Goal: Register for event/course

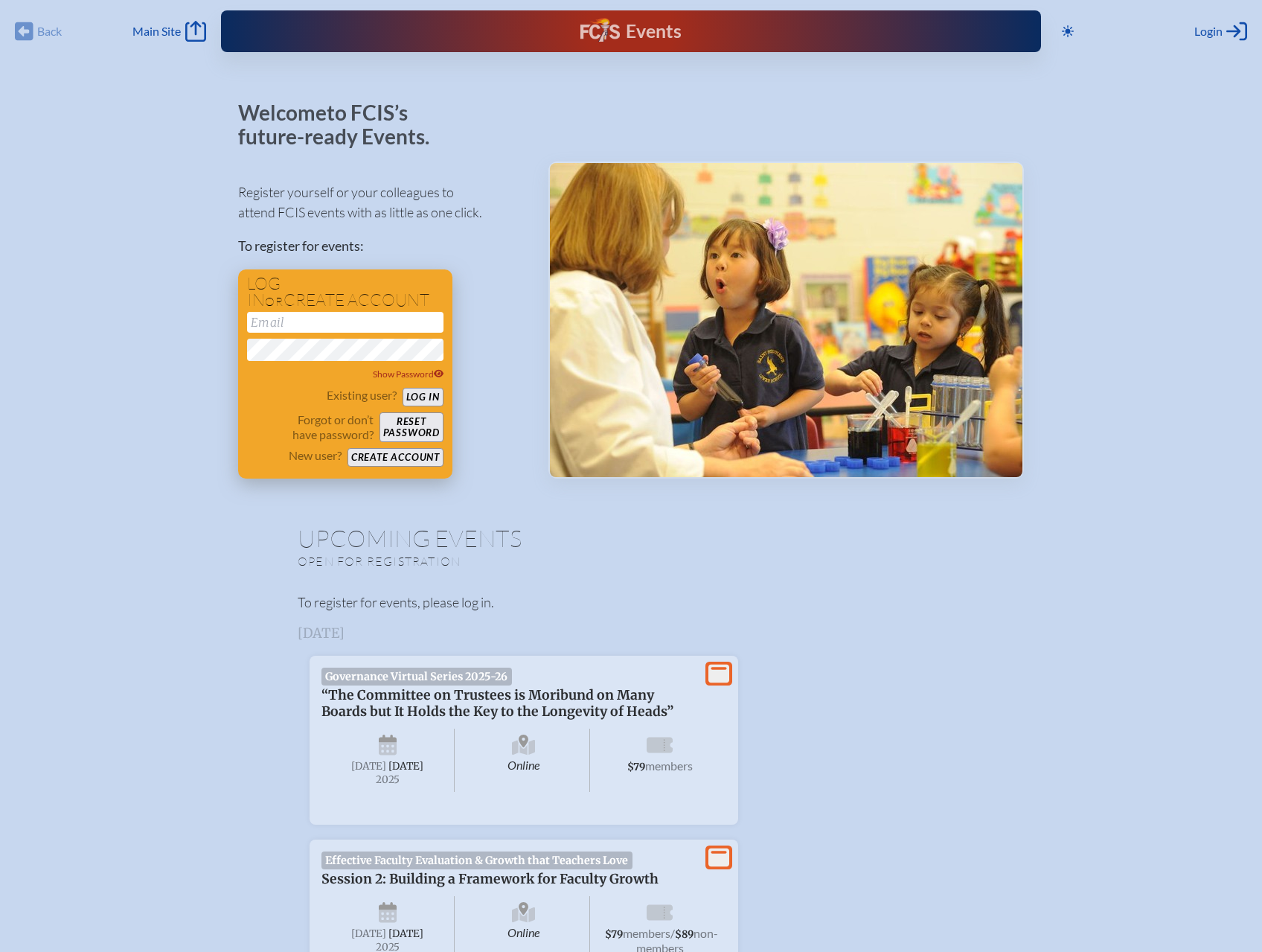
click at [303, 318] on input "email" at bounding box center [345, 322] width 197 height 21
type input "[EMAIL_ADDRESS][PERSON_NAME][DOMAIN_NAME]"
click at [429, 399] on button "Log in" at bounding box center [423, 397] width 41 height 18
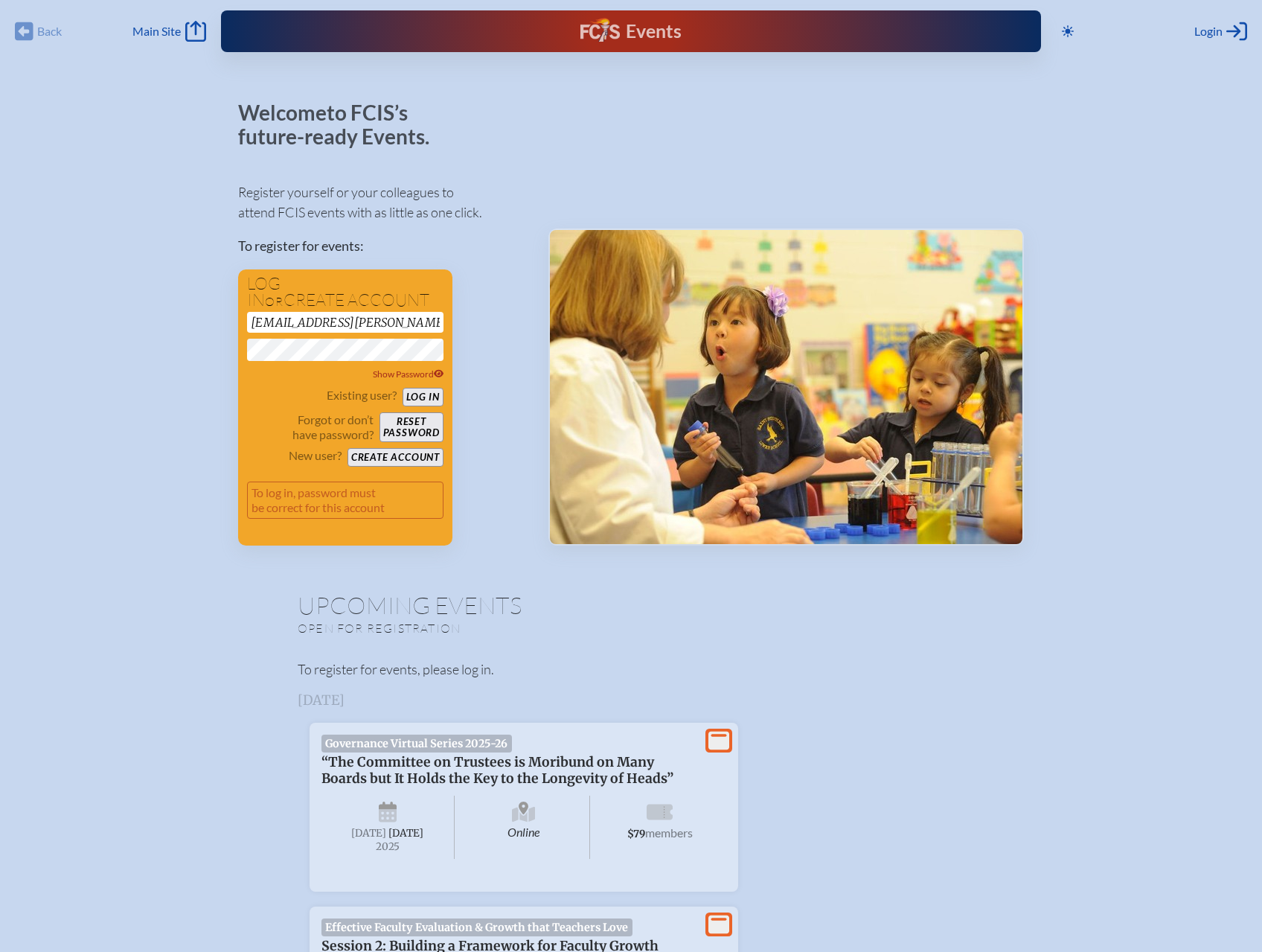
click at [402, 388] on button "Log in" at bounding box center [423, 397] width 41 height 18
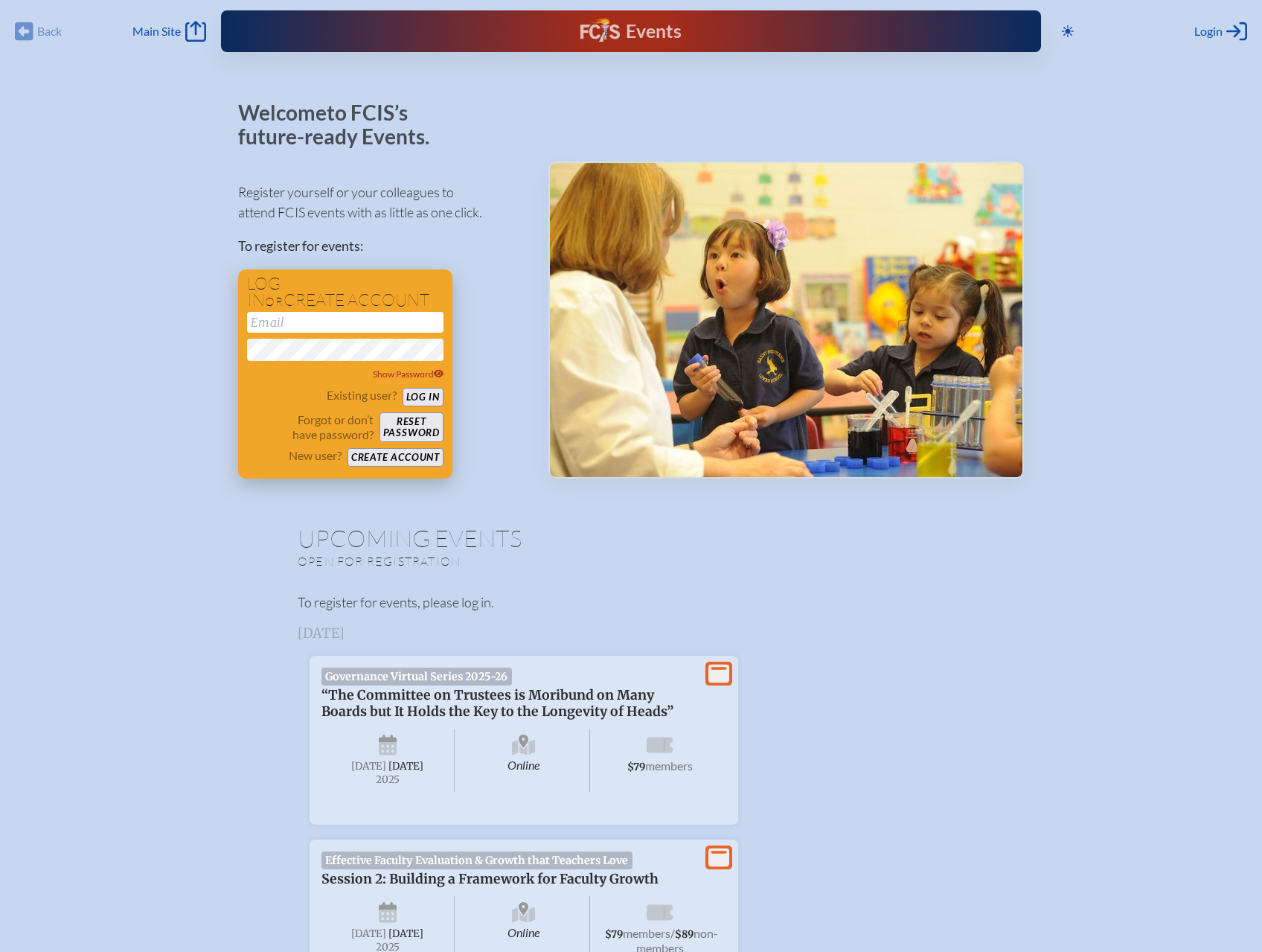
click at [284, 322] on input "email" at bounding box center [345, 322] width 197 height 21
type input "[EMAIL_ADDRESS][PERSON_NAME][DOMAIN_NAME]"
click at [270, 414] on p "Forgot or don’t have password?" at bounding box center [309, 428] width 126 height 30
click at [424, 396] on button "Log in" at bounding box center [423, 397] width 41 height 18
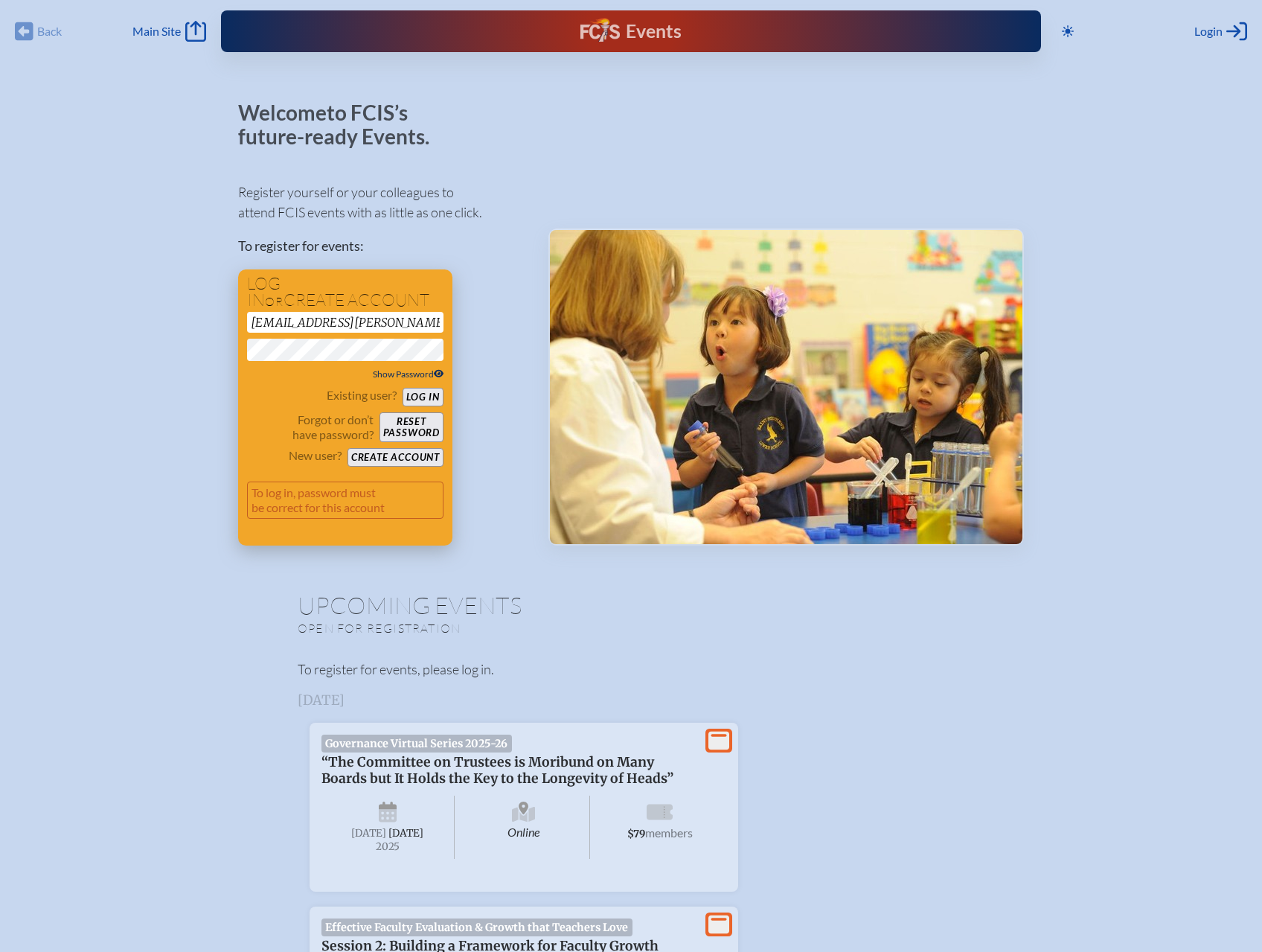
click at [401, 375] on span "Show Password" at bounding box center [409, 374] width 71 height 11
click at [416, 433] on button "Reset password" at bounding box center [411, 428] width 64 height 30
click at [389, 459] on button "Create account" at bounding box center [395, 457] width 96 height 18
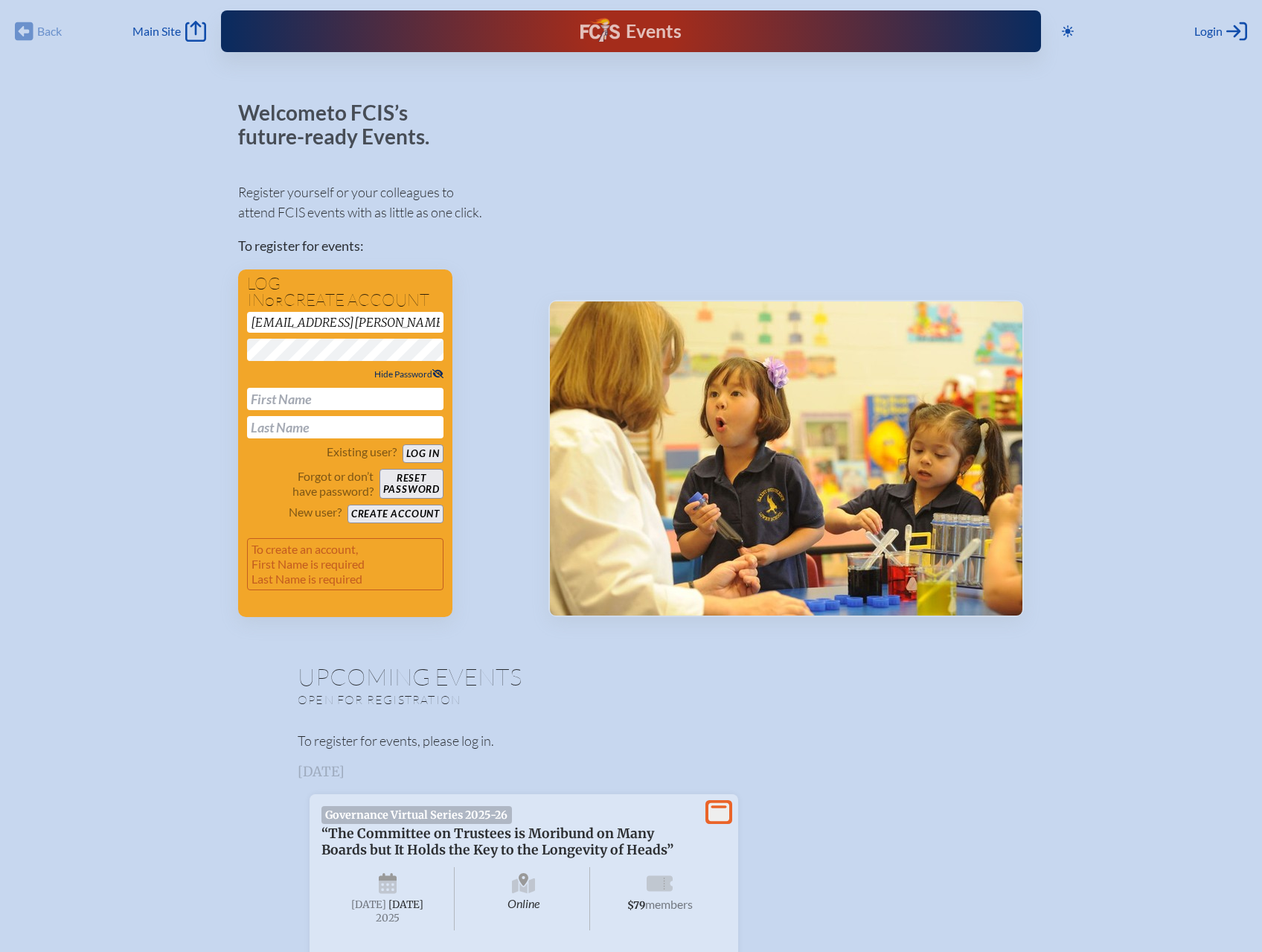
click at [316, 397] on input "text" at bounding box center [345, 399] width 197 height 22
type input "Lisa"
type input "Tucker"
click at [390, 519] on button "Create account" at bounding box center [395, 513] width 96 height 18
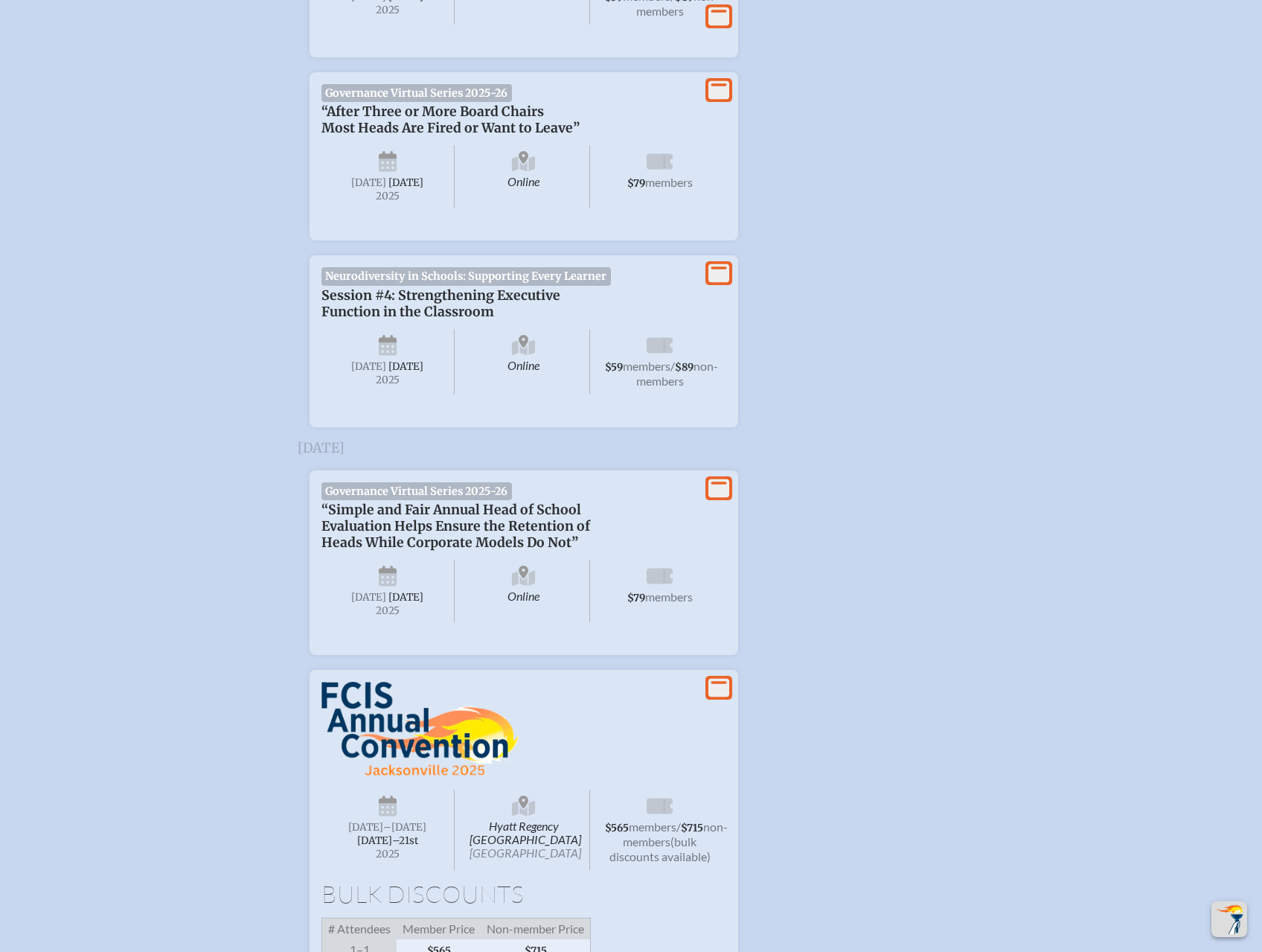
scroll to position [1786, 0]
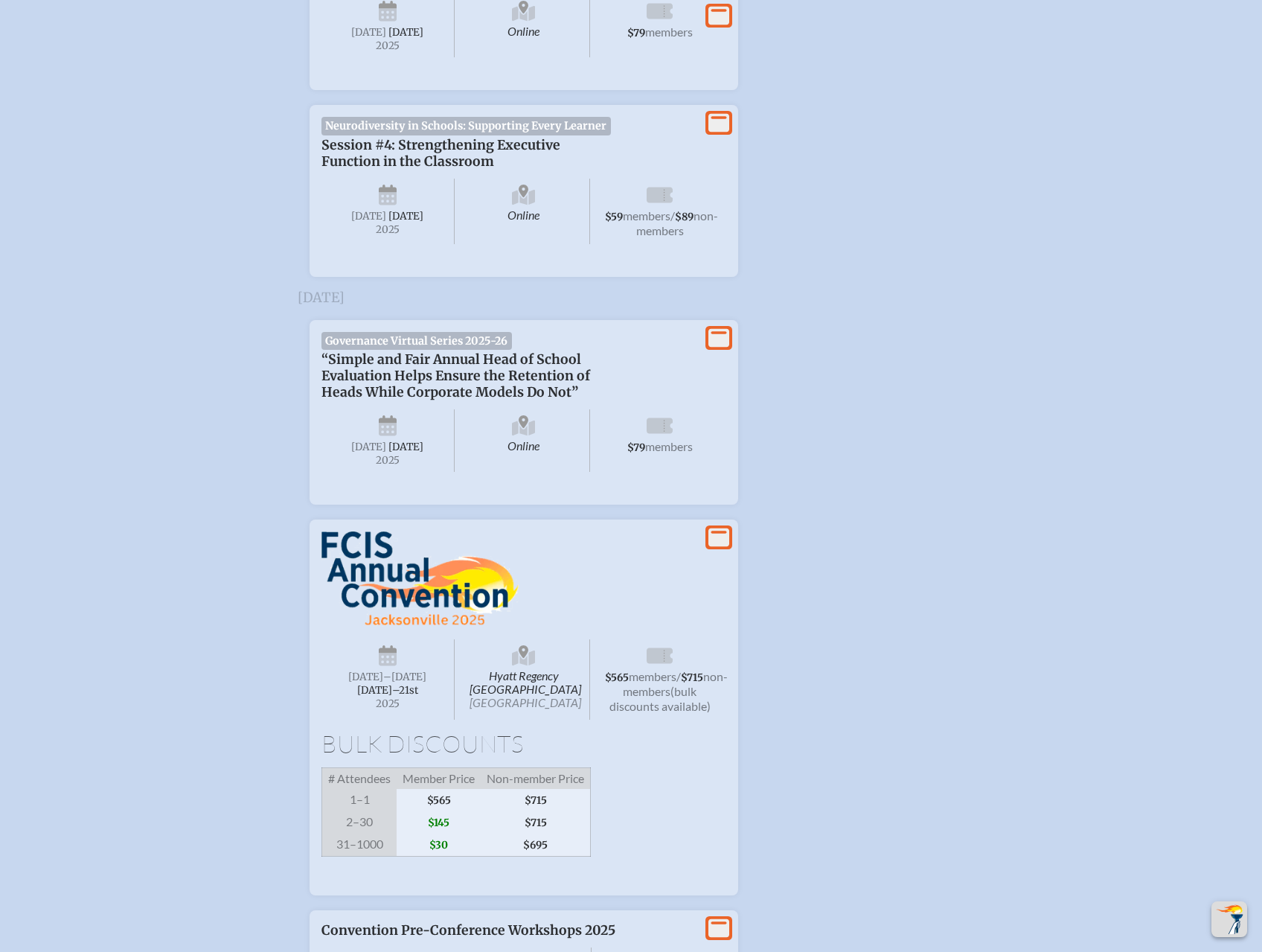
click at [385, 627] on img at bounding box center [420, 579] width 198 height 95
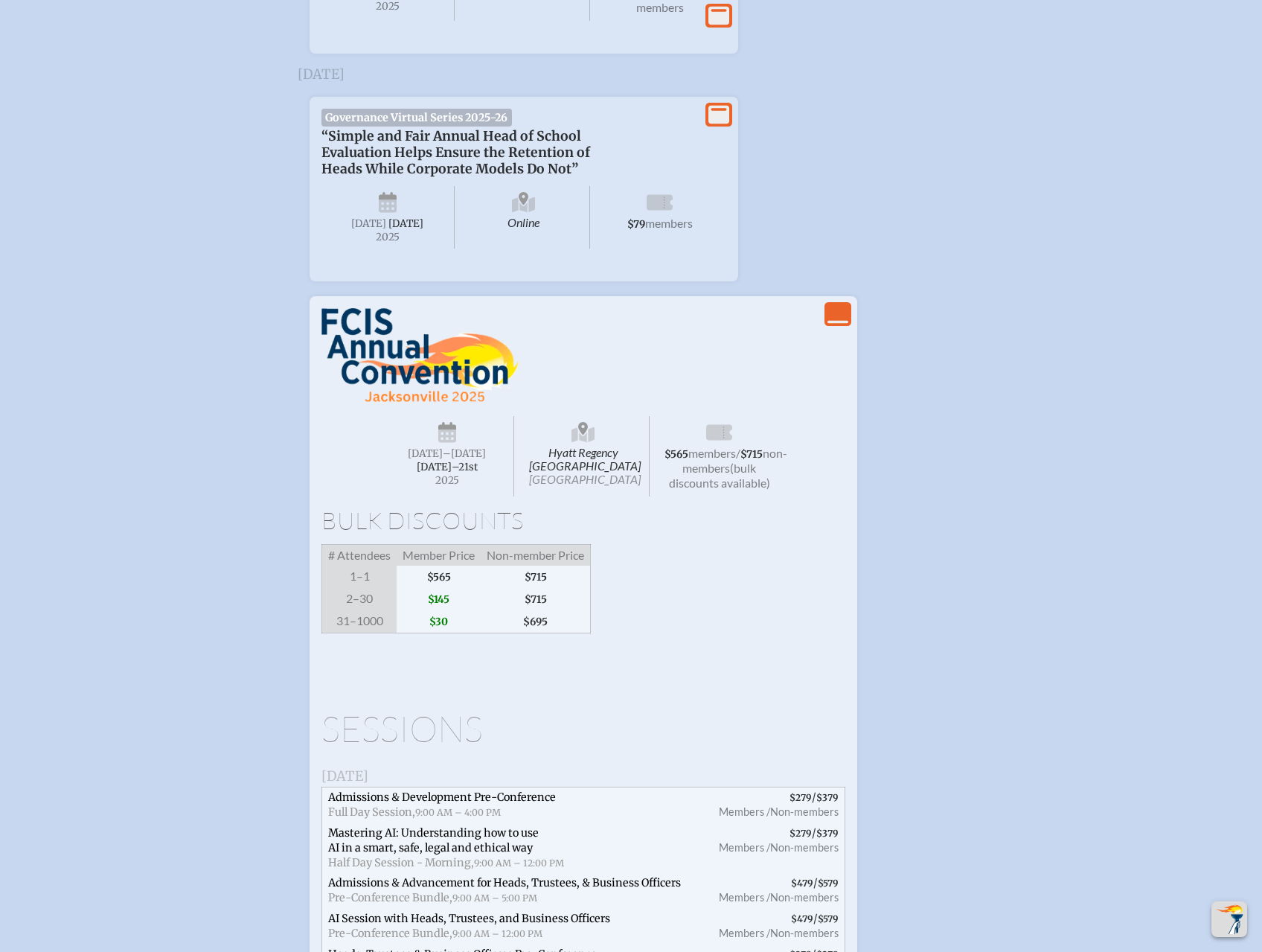
scroll to position [2232, 0]
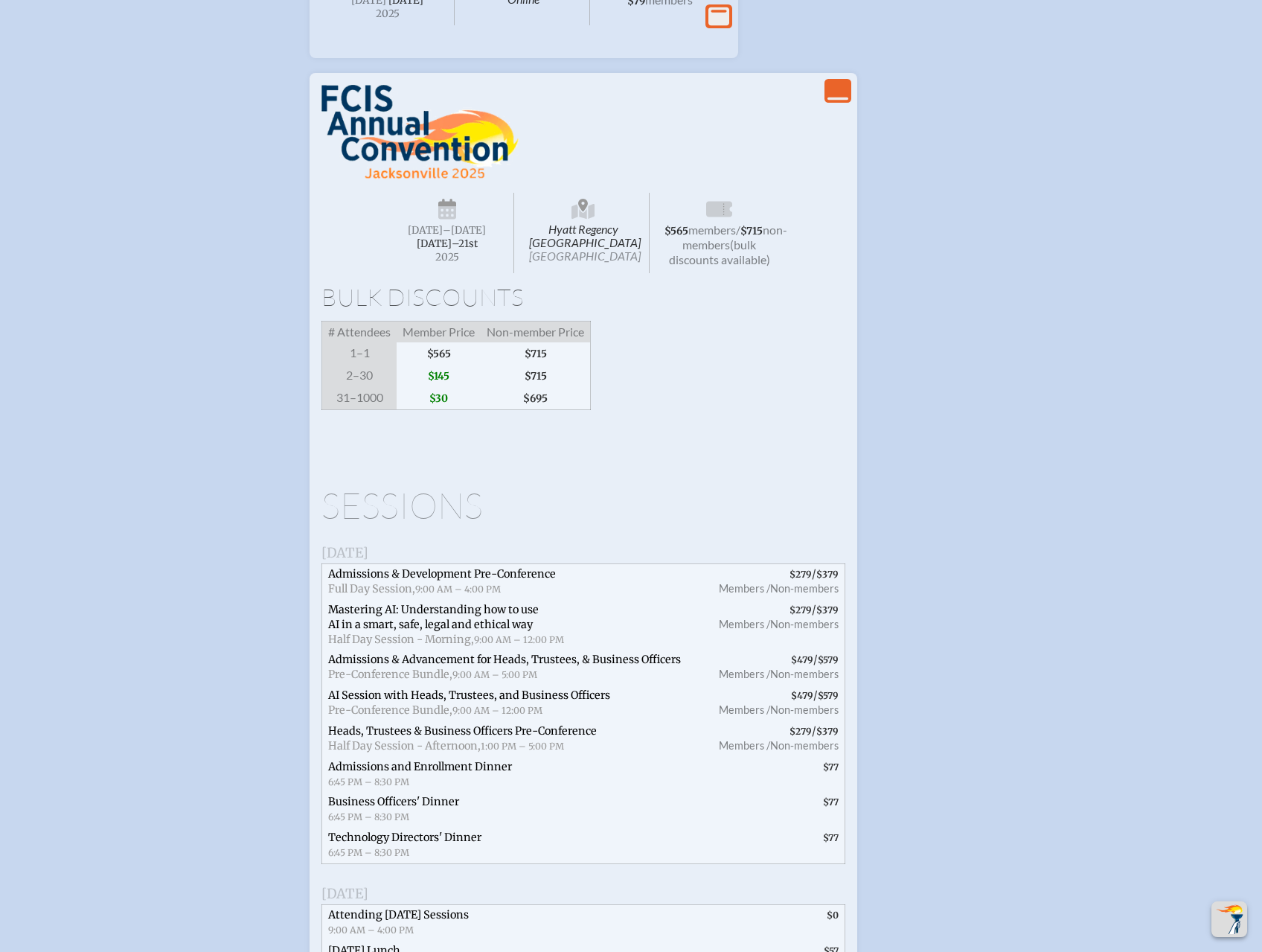
click at [476, 631] on span "Mastering AI: Understanding how to use AI in a smart, safe, legal and ethical w…" at bounding box center [433, 617] width 210 height 29
click at [728, 631] on span "Members /" at bounding box center [744, 624] width 52 height 13
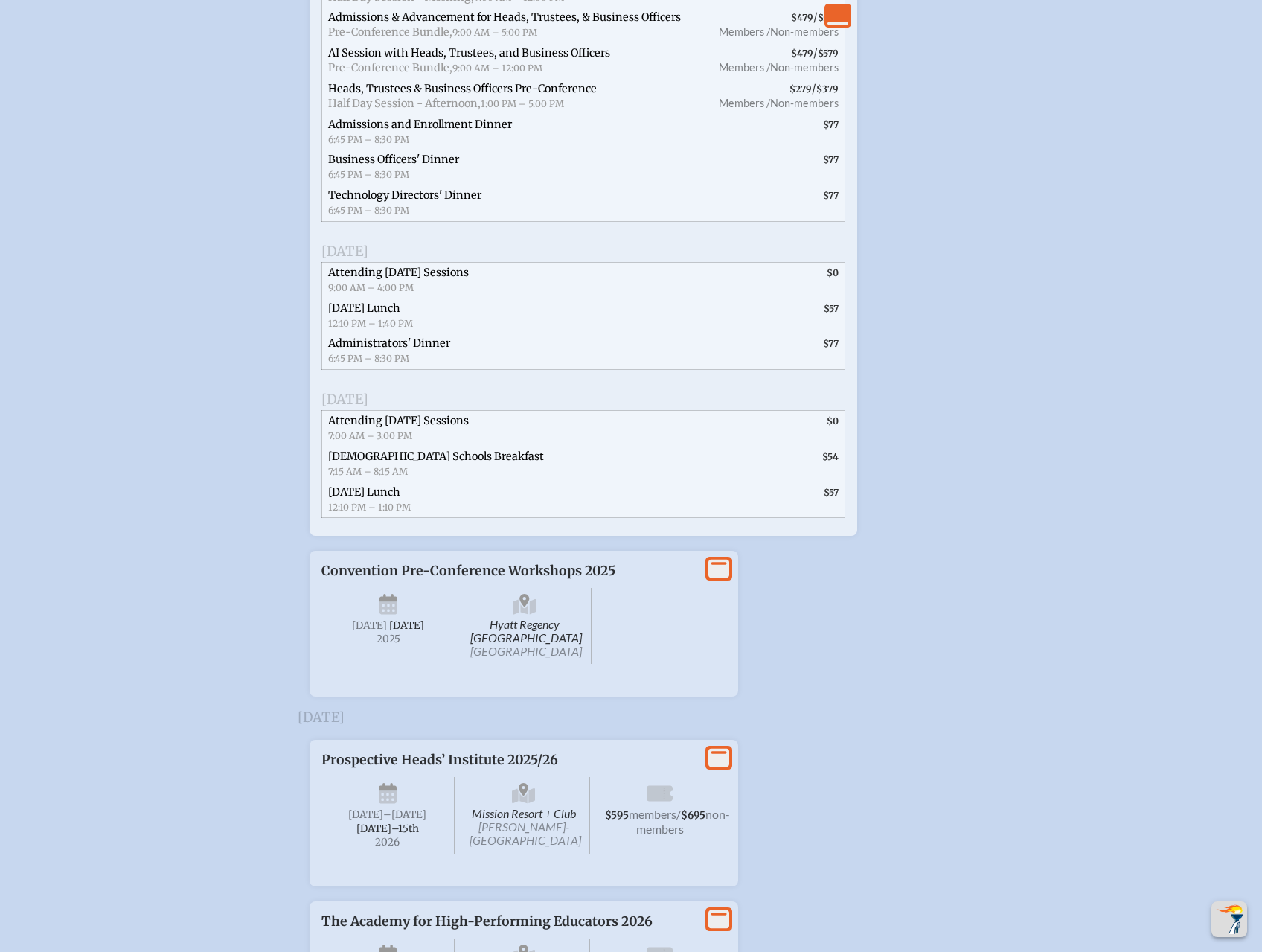
scroll to position [2679, 0]
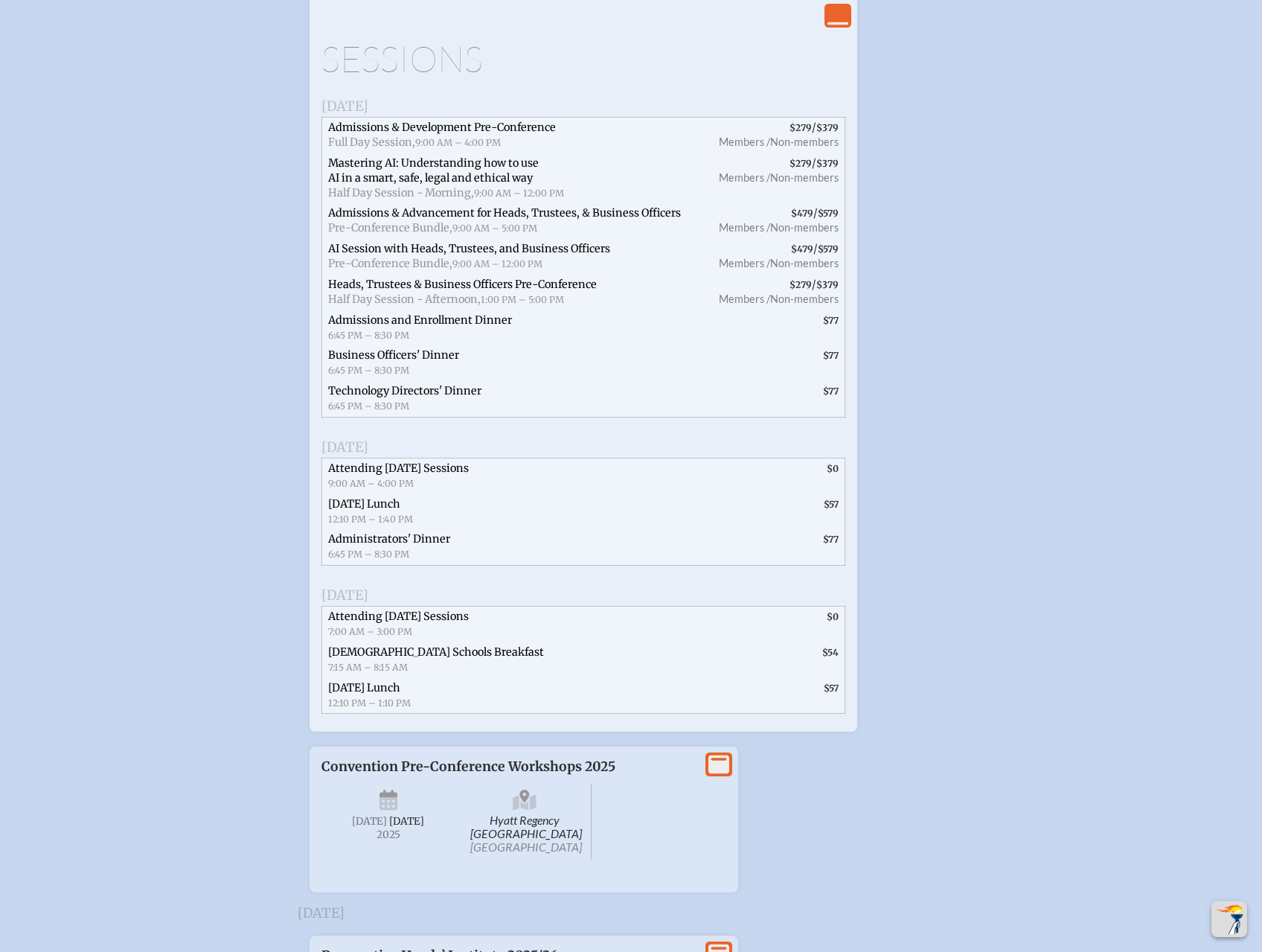
click at [570, 530] on span "[DATE] Lunch 12:10 PM – 1:40 PM" at bounding box center [457, 512] width 270 height 36
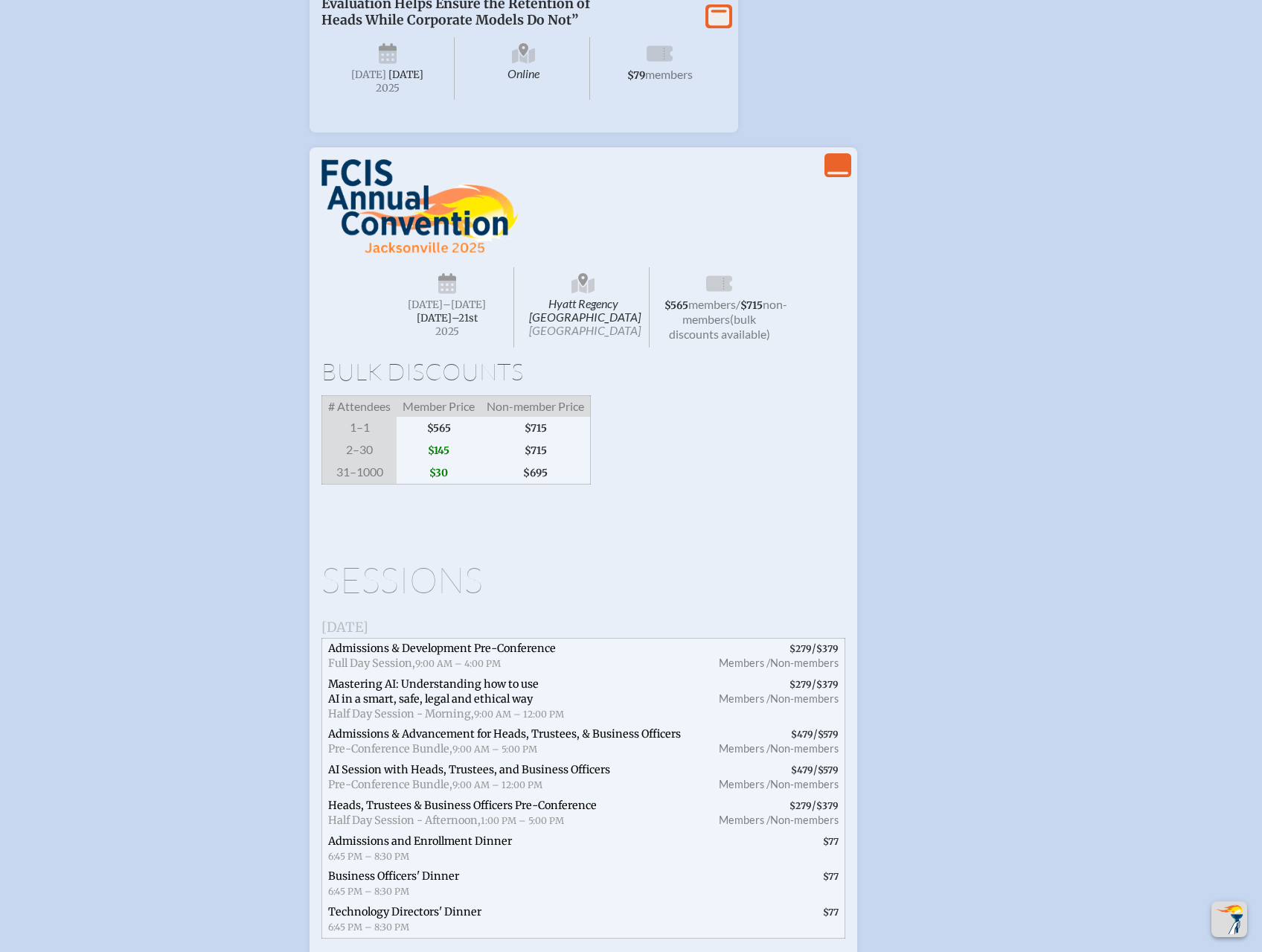
scroll to position [2456, 0]
